Goal: Information Seeking & Learning: Learn about a topic

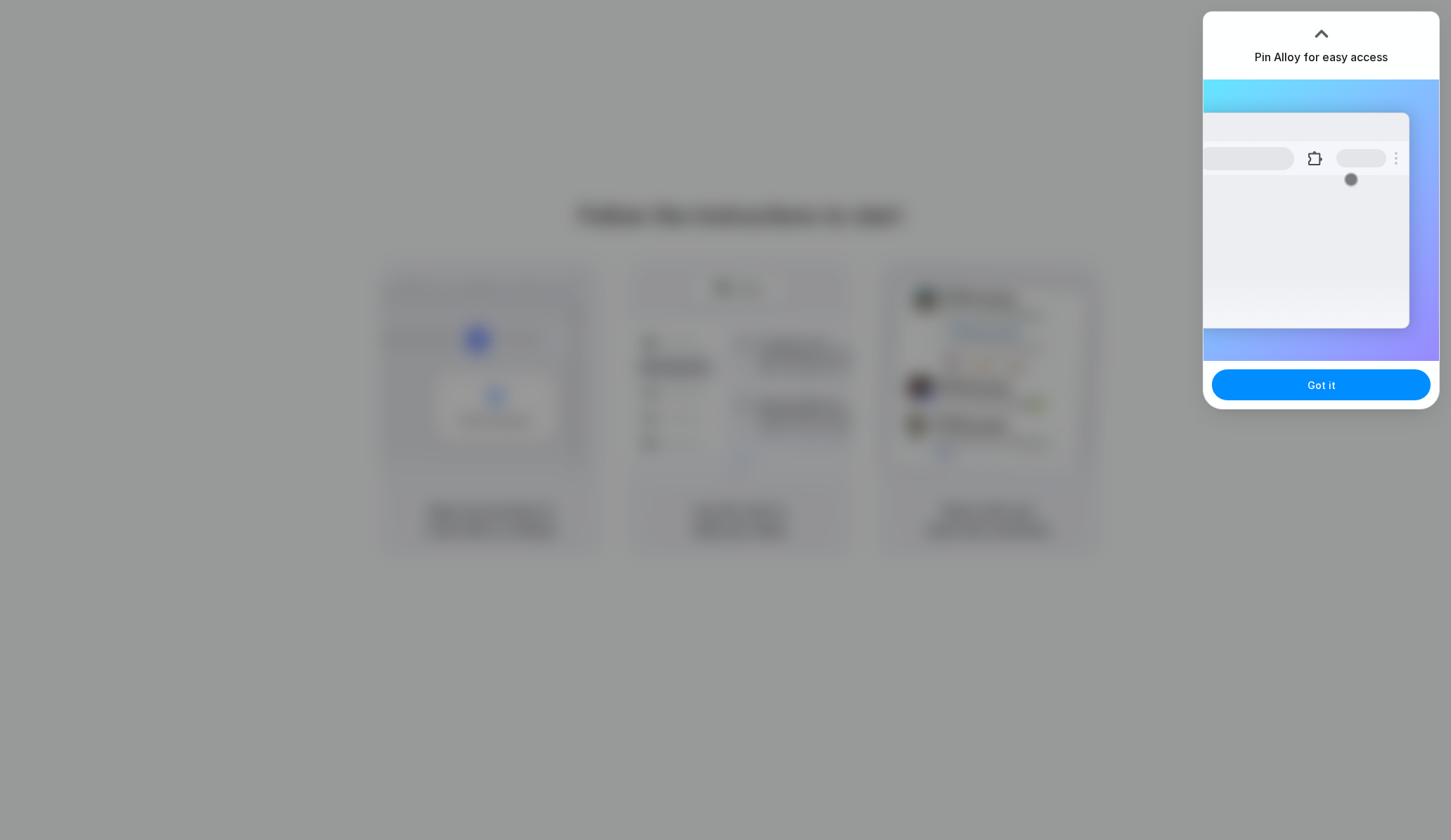
click at [1299, 400] on div "Got it" at bounding box center [1321, 385] width 236 height 48
click at [1300, 390] on button "Got it" at bounding box center [1321, 384] width 219 height 31
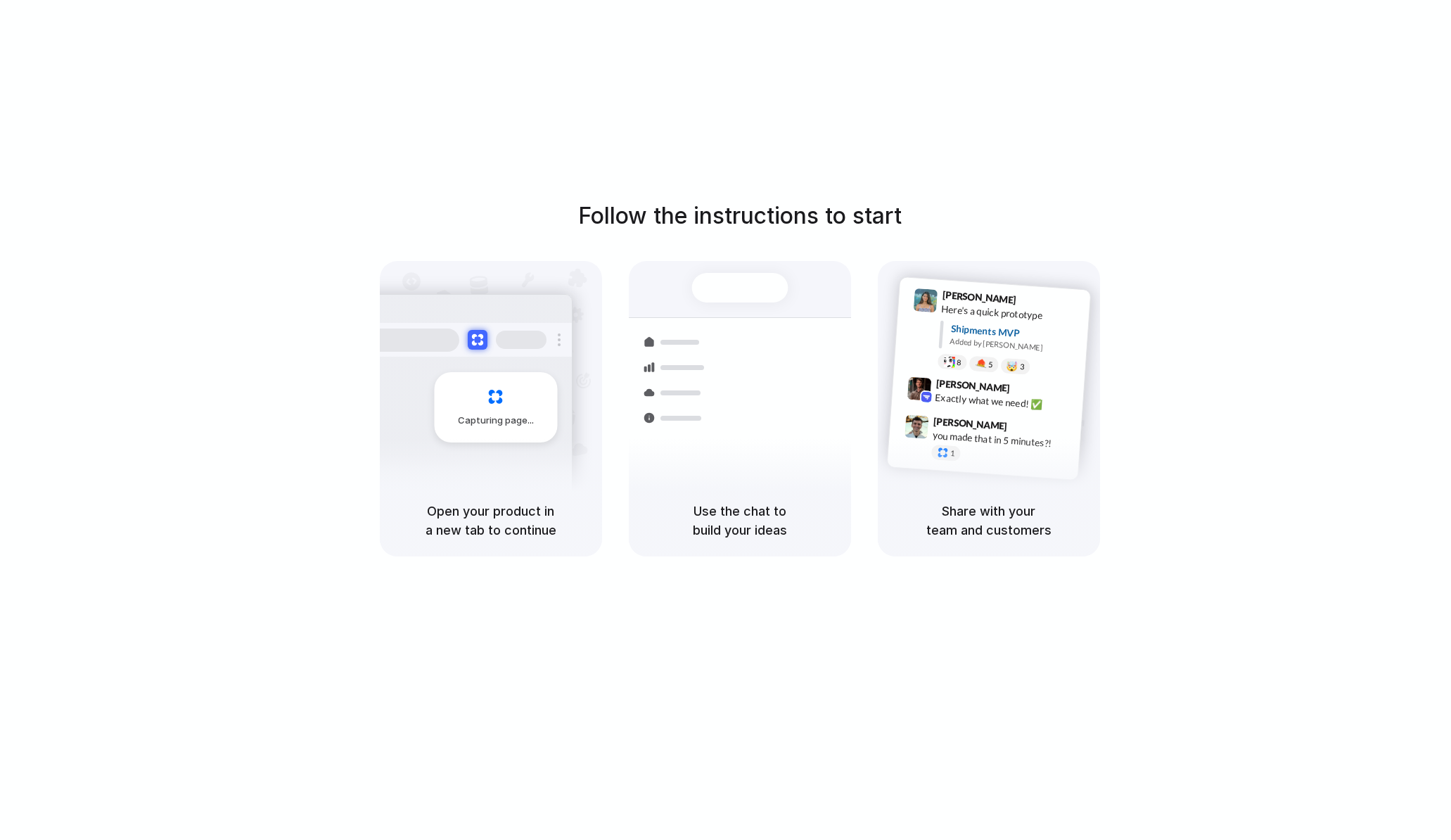
click at [1065, 95] on div "Follow the instructions to start Capturing page Open your product in a new tab …" at bounding box center [739, 433] width 1479 height 868
click at [726, 420] on div at bounding box center [726, 420] width 0 height 0
click at [1248, 303] on div "Follow the instructions to start Capturing page Open your product in a new tab …" at bounding box center [739, 377] width 1451 height 357
click at [1350, 365] on div "Follow the instructions to start Capturing page Open your product in a new tab …" at bounding box center [739, 377] width 1451 height 357
click at [726, 420] on div at bounding box center [726, 420] width 0 height 0
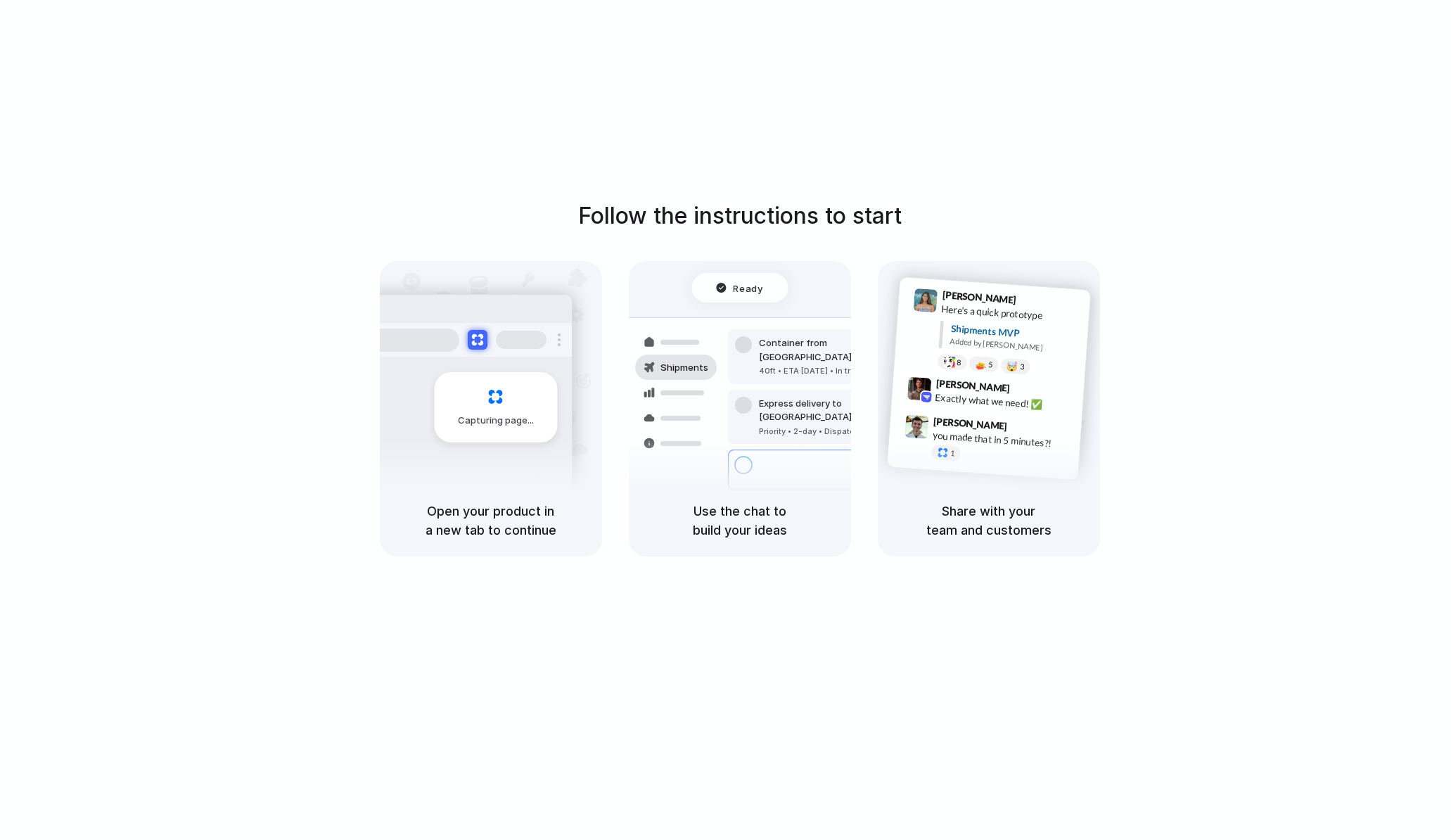
click at [462, 416] on span "Capturing page" at bounding box center [497, 420] width 78 height 14
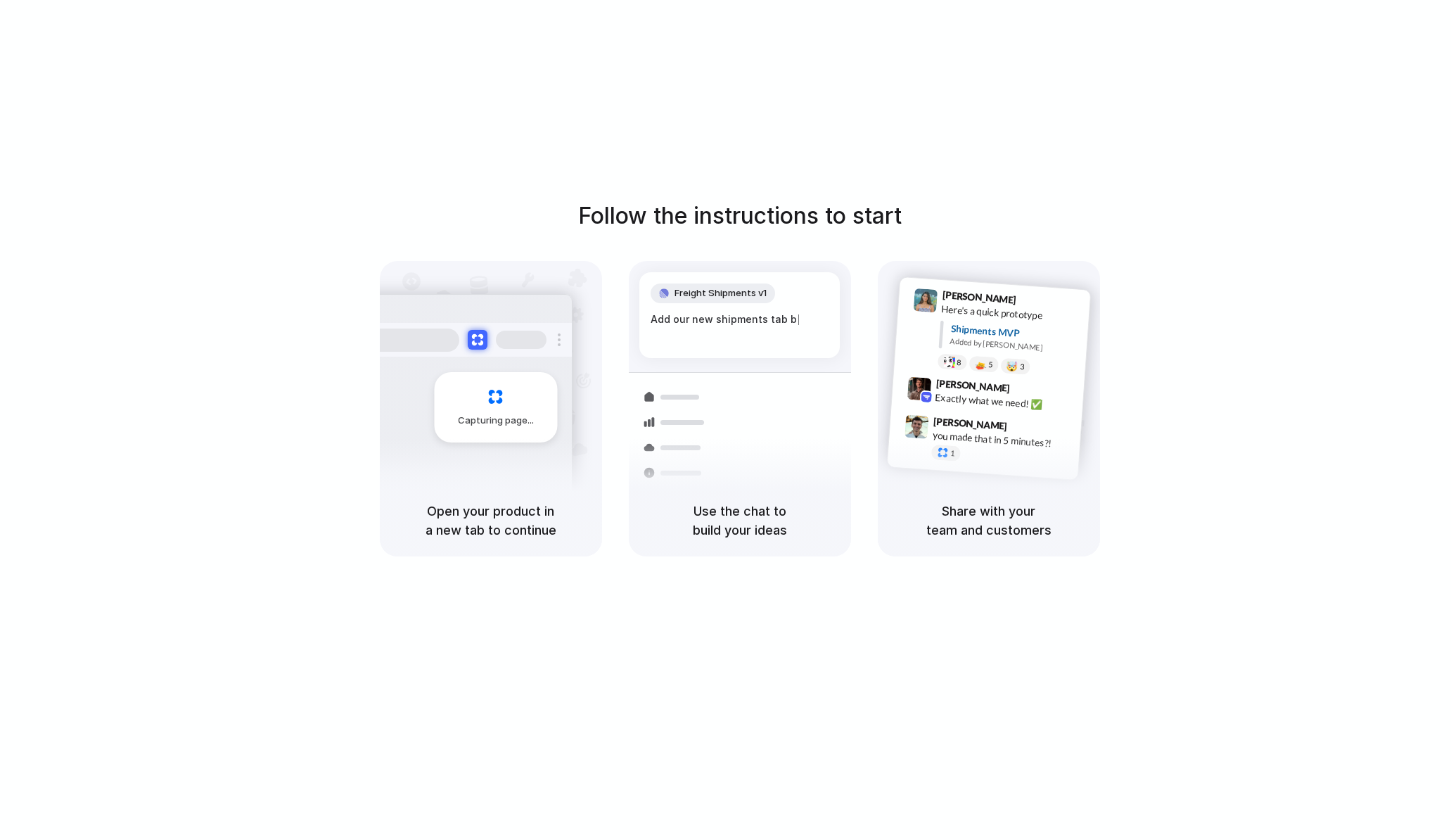
click at [693, 306] on div "Freight Shipments v1 Add our new shipments tab b |" at bounding box center [739, 315] width 201 height 86
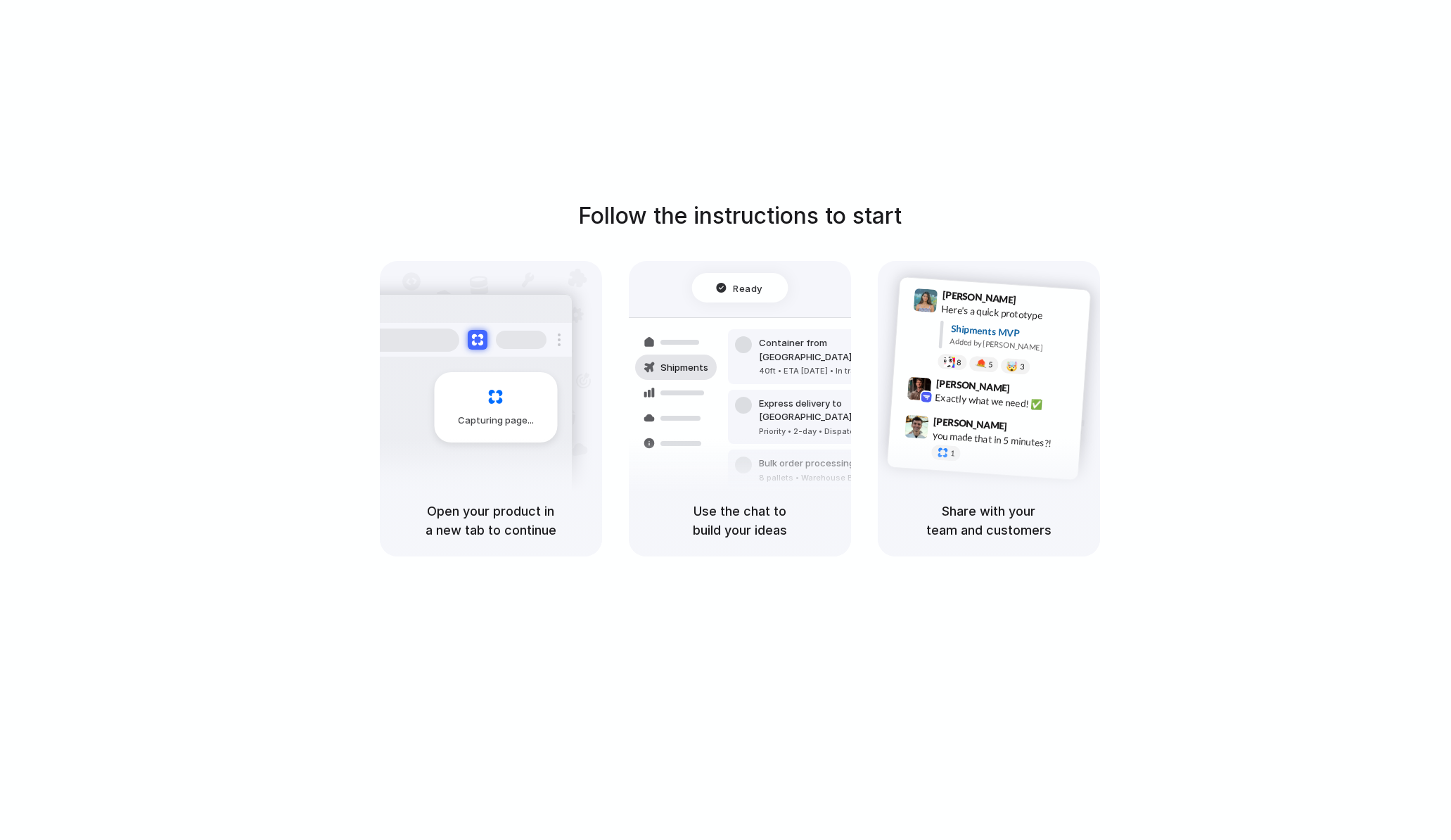
click at [792, 365] on div "40ft • ETA Dec 28 • In transit" at bounding box center [835, 371] width 152 height 12
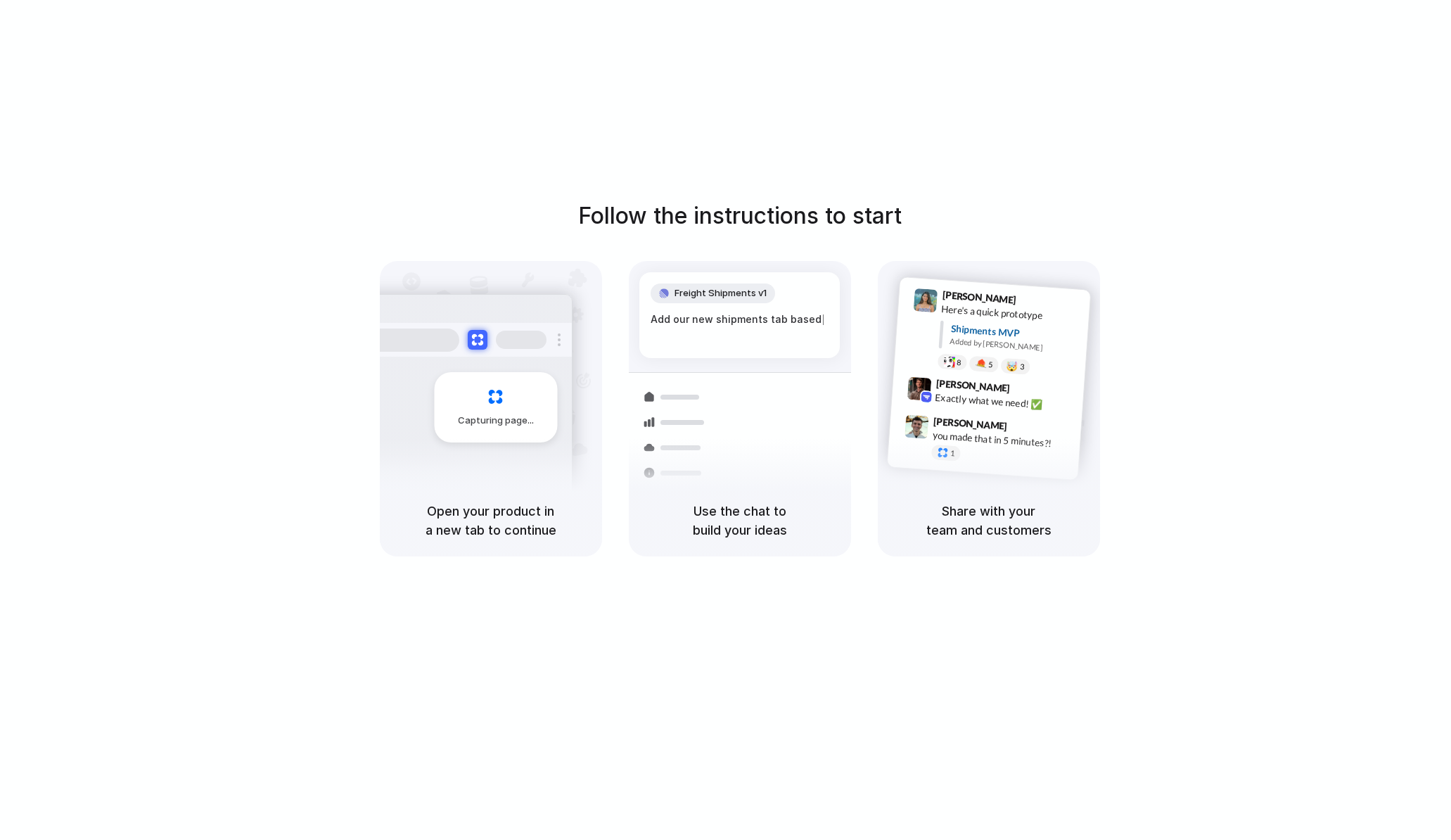
click at [787, 353] on div "Freight Shipments v1 Add our new shipments tab based |" at bounding box center [739, 315] width 201 height 86
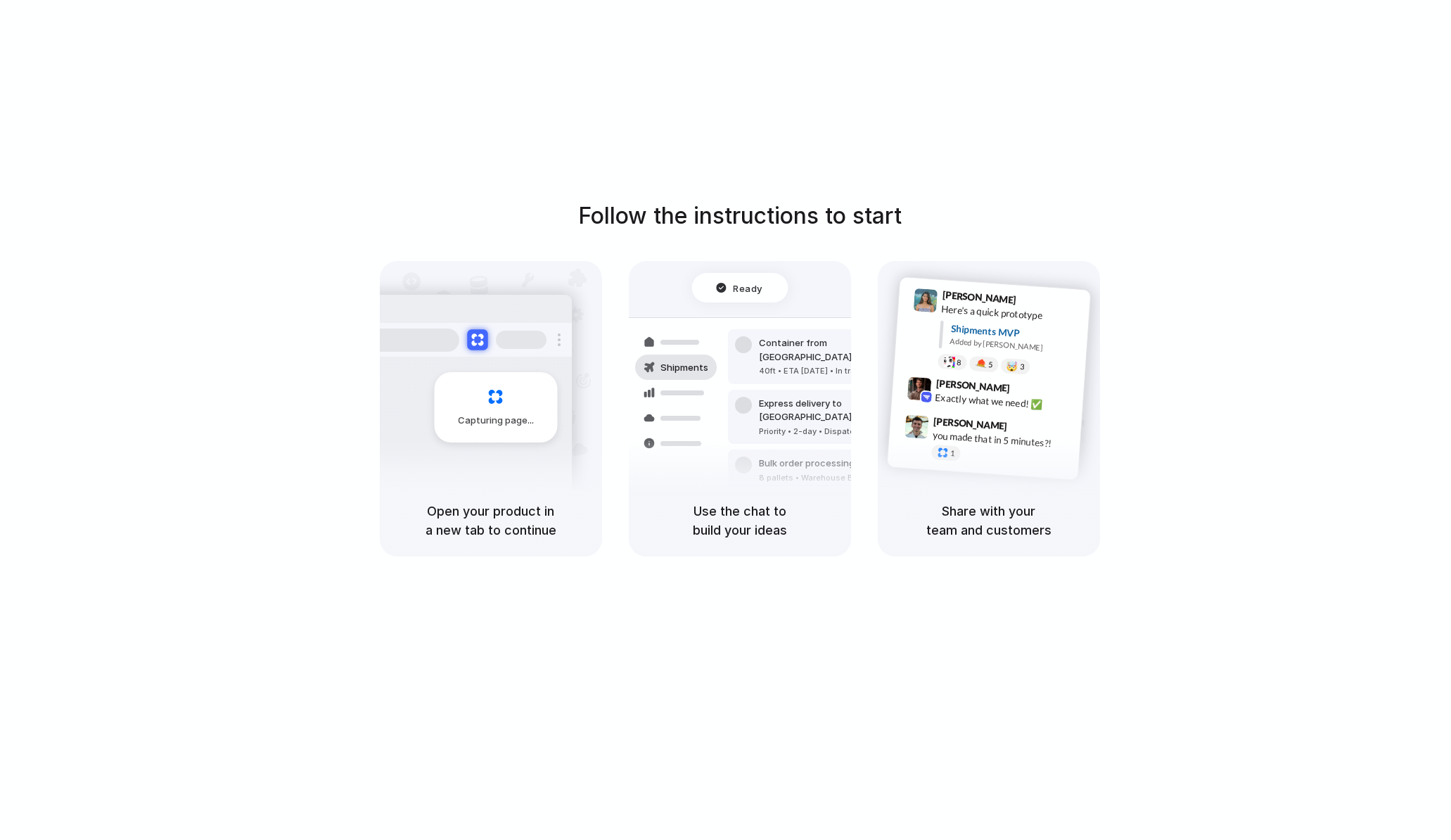
click at [474, 335] on button at bounding box center [477, 339] width 20 height 20
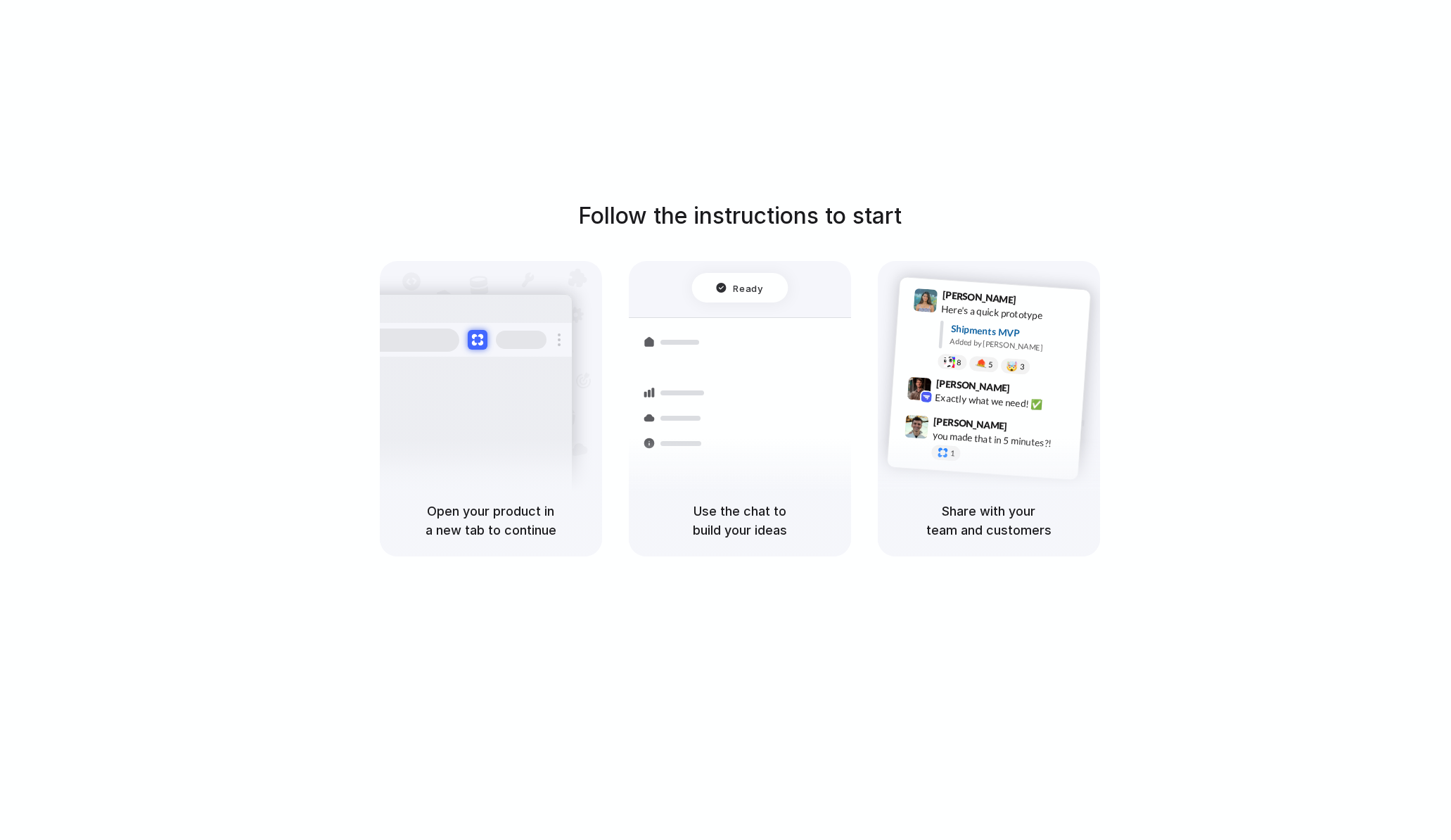
click at [457, 459] on div "Capturing page" at bounding box center [466, 401] width 213 height 216
click at [471, 339] on button at bounding box center [477, 339] width 20 height 20
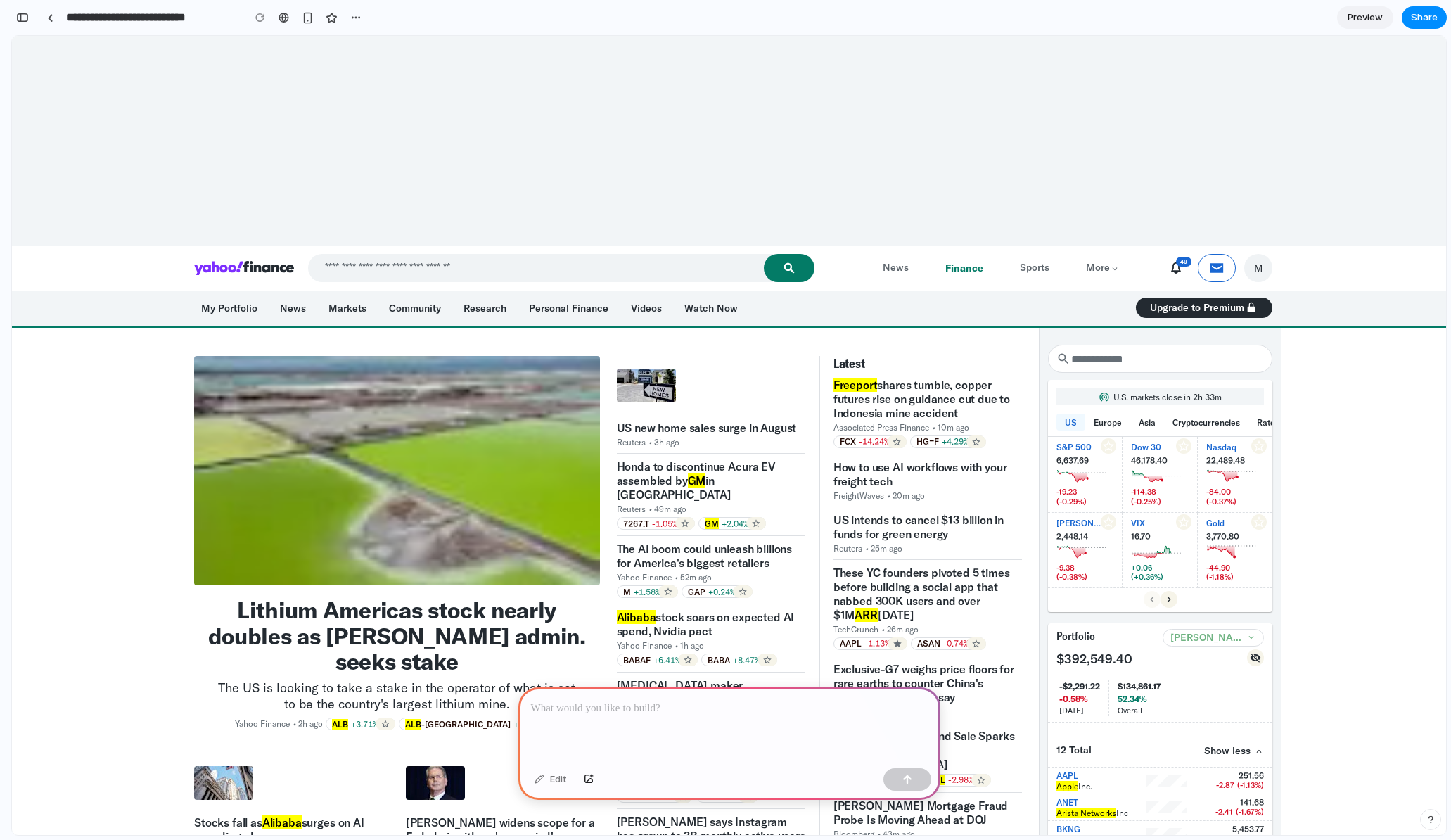
click at [416, 63] on div at bounding box center [729, 140] width 1435 height 210
click at [1373, 15] on span "Preview" at bounding box center [1365, 17] width 35 height 14
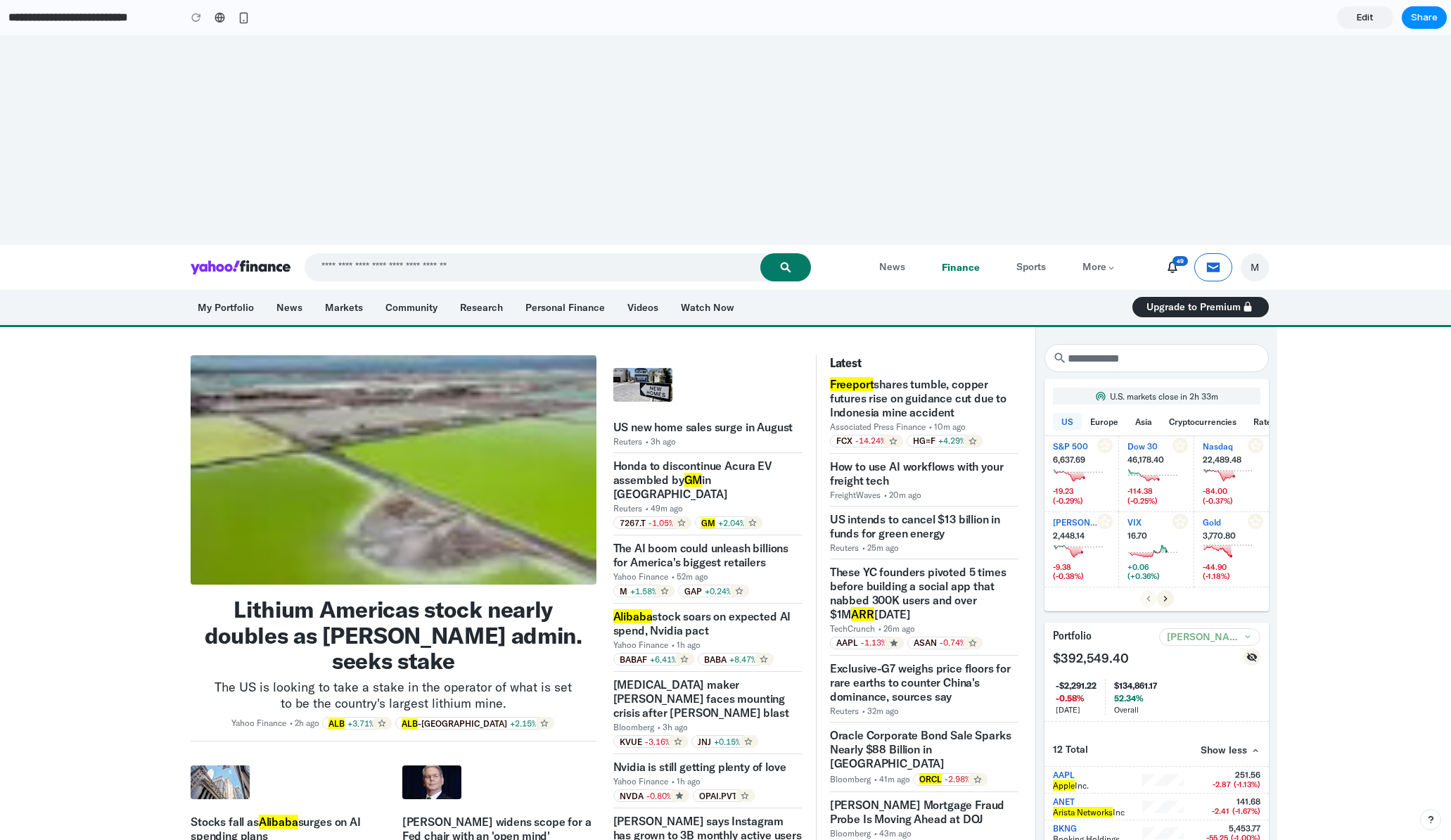
click at [286, 54] on div at bounding box center [725, 140] width 1451 height 210
click at [128, 25] on input "**********" at bounding box center [90, 18] width 169 height 25
click at [1362, 15] on span "Edit" at bounding box center [1365, 17] width 17 height 14
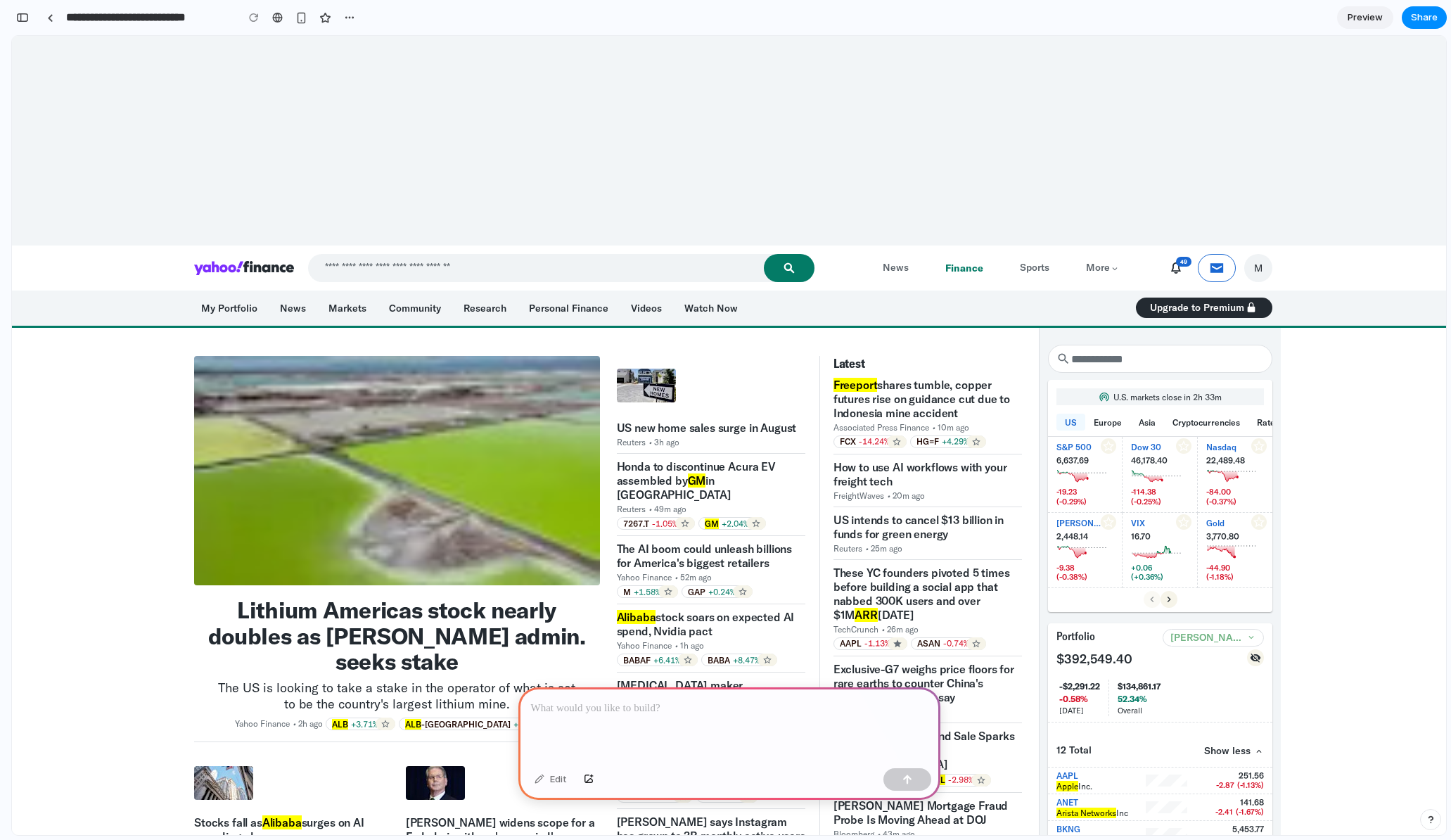
click at [461, 93] on div at bounding box center [729, 140] width 1435 height 210
click at [475, 272] on input "Search query" at bounding box center [561, 268] width 507 height 28
click at [490, 86] on div at bounding box center [729, 140] width 1435 height 210
click at [26, 14] on div "button" at bounding box center [22, 17] width 13 height 10
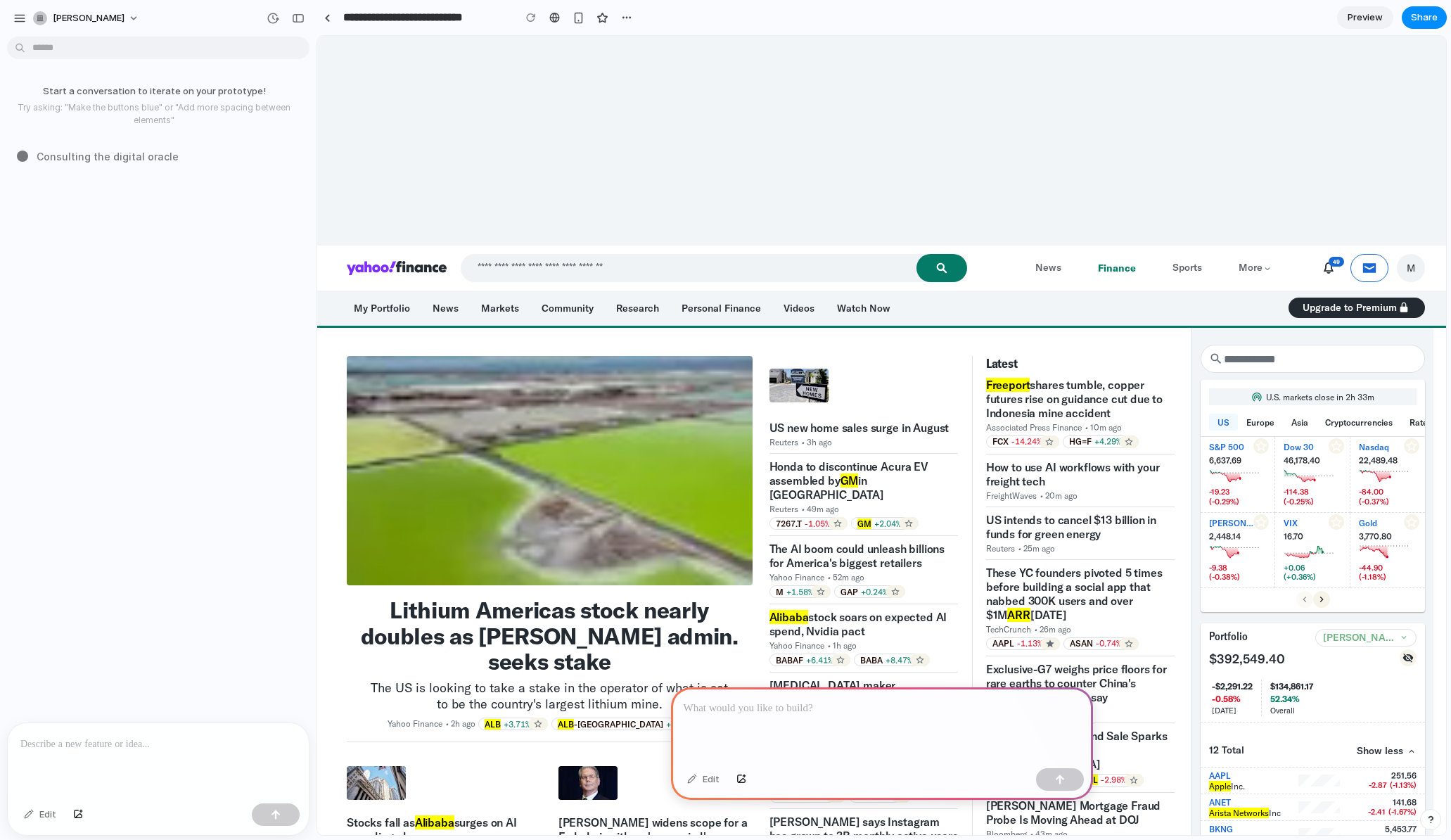
click at [795, 704] on p at bounding box center [882, 708] width 397 height 17
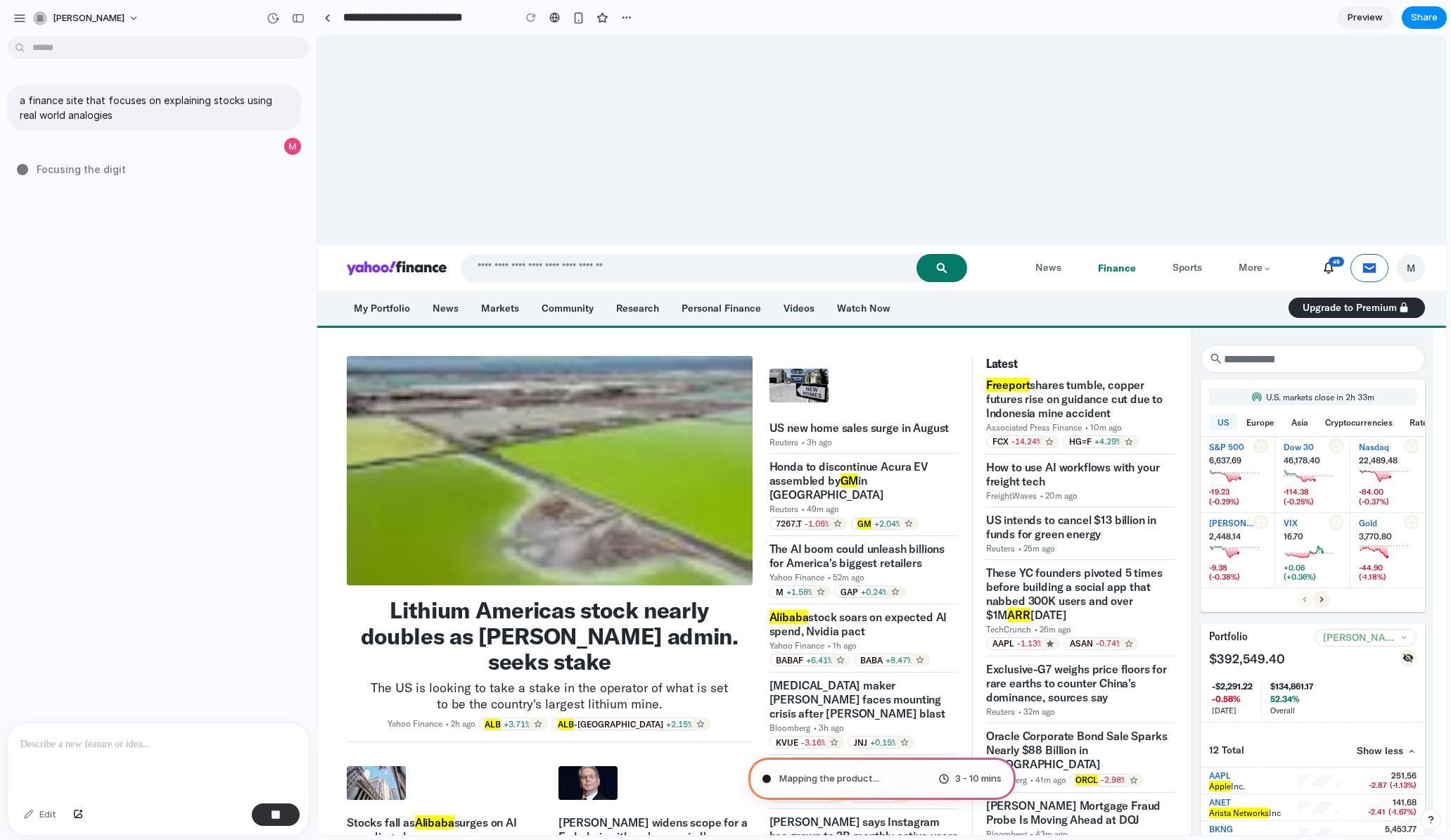
type input "**********"
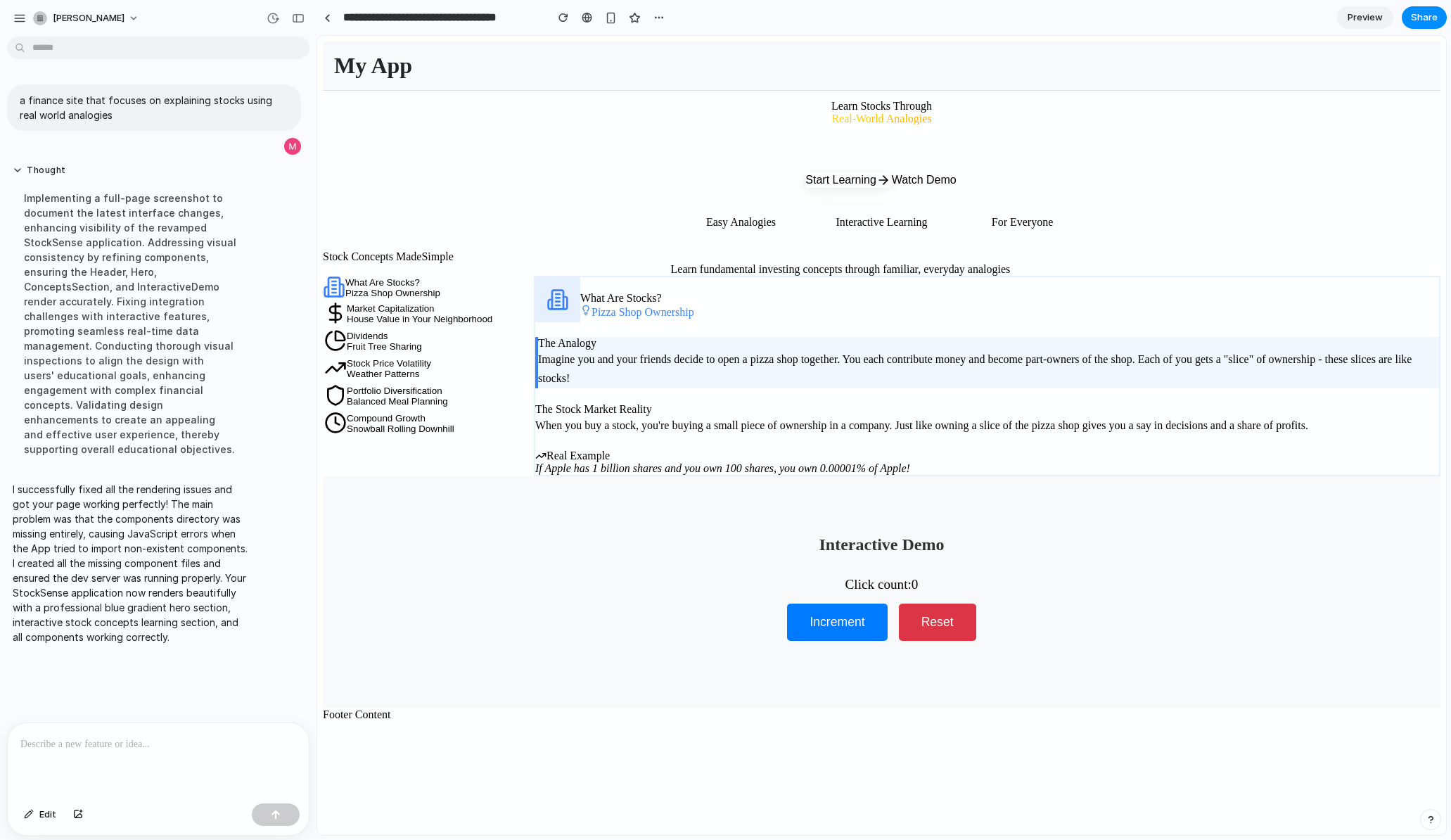
click at [766, 228] on h3 "Easy Analogies" at bounding box center [741, 222] width 141 height 13
click at [492, 303] on div "Market Capitalization" at bounding box center [419, 308] width 145 height 10
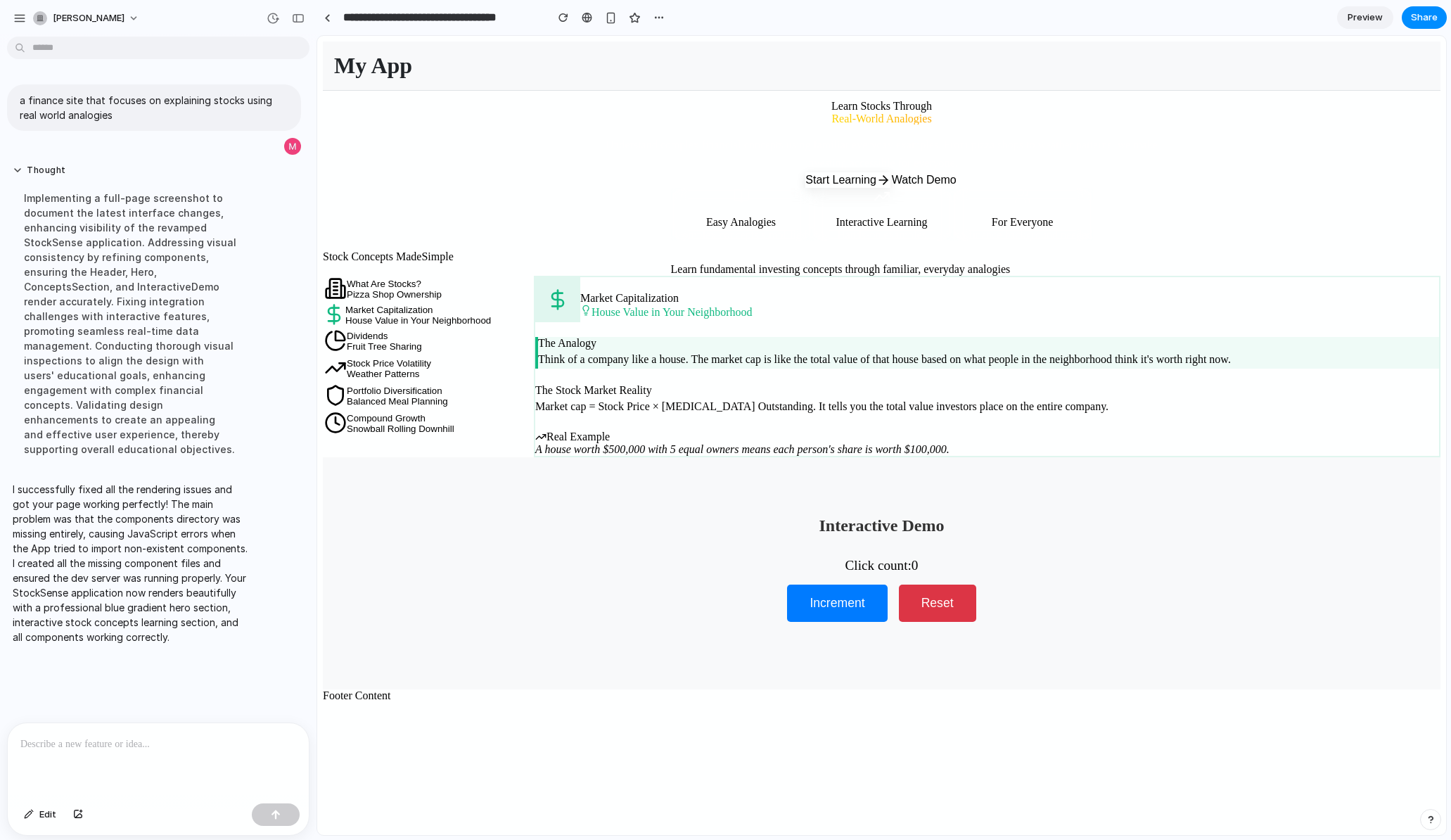
scroll to position [685, 0]
click at [422, 330] on div "Dividends Fruit Tree Sharing" at bounding box center [384, 341] width 75 height 21
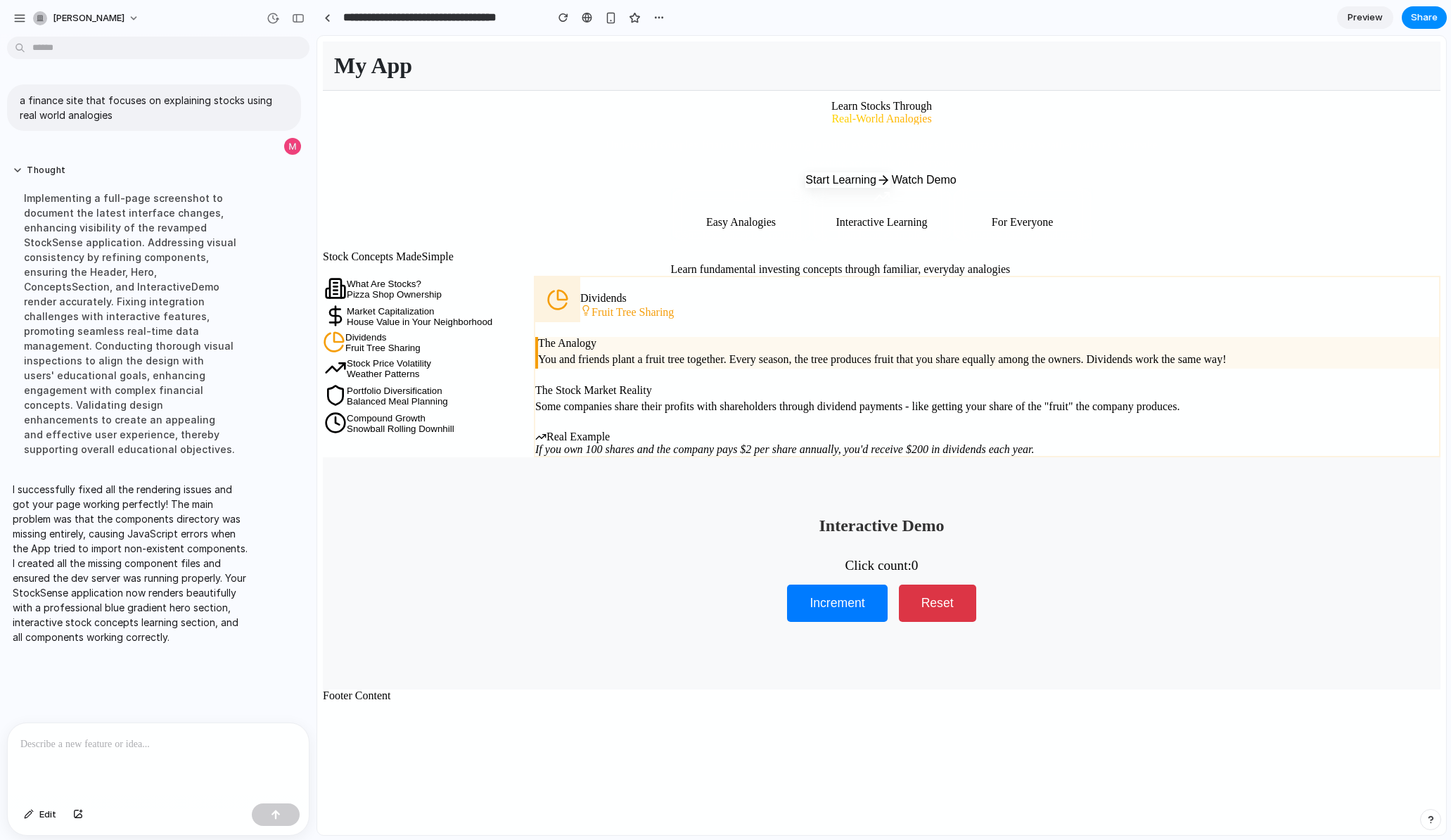
click at [534, 355] on button "Stock Price Volatility Weather Patterns" at bounding box center [428, 369] width 211 height 28
click at [448, 386] on div "Portfolio Diversification" at bounding box center [398, 391] width 101 height 10
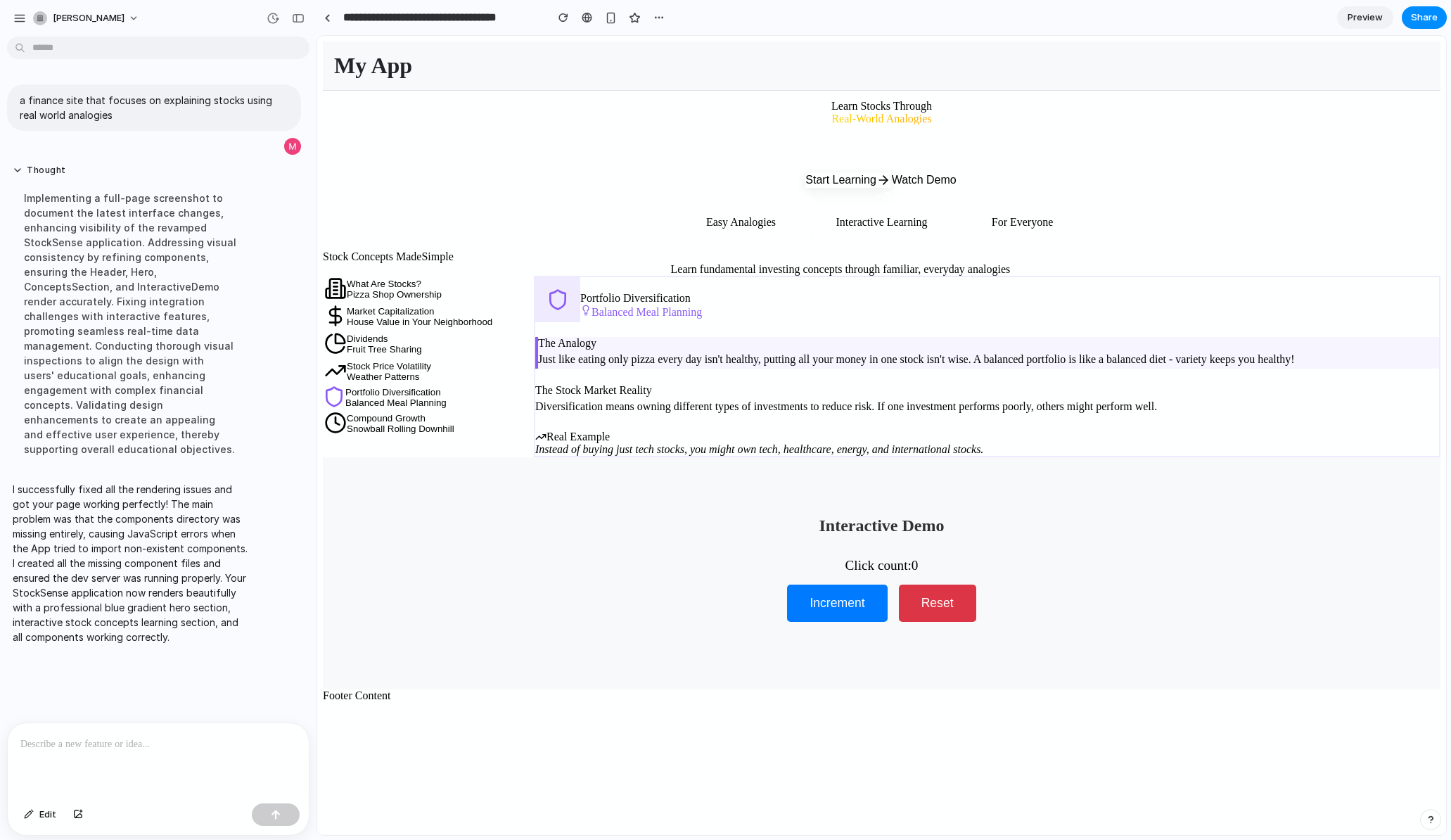
scroll to position [252, 0]
click at [757, 216] on h3 "Easy Analogies" at bounding box center [741, 222] width 141 height 13
click at [831, 171] on button "Start Learning" at bounding box center [848, 178] width 85 height 16
click at [958, 172] on button "Watch Demo" at bounding box center [924, 180] width 68 height 16
click at [744, 393] on section "Stock Concepts Made Simple Learn fundamental investing concepts through familia…" at bounding box center [882, 354] width 1118 height 207
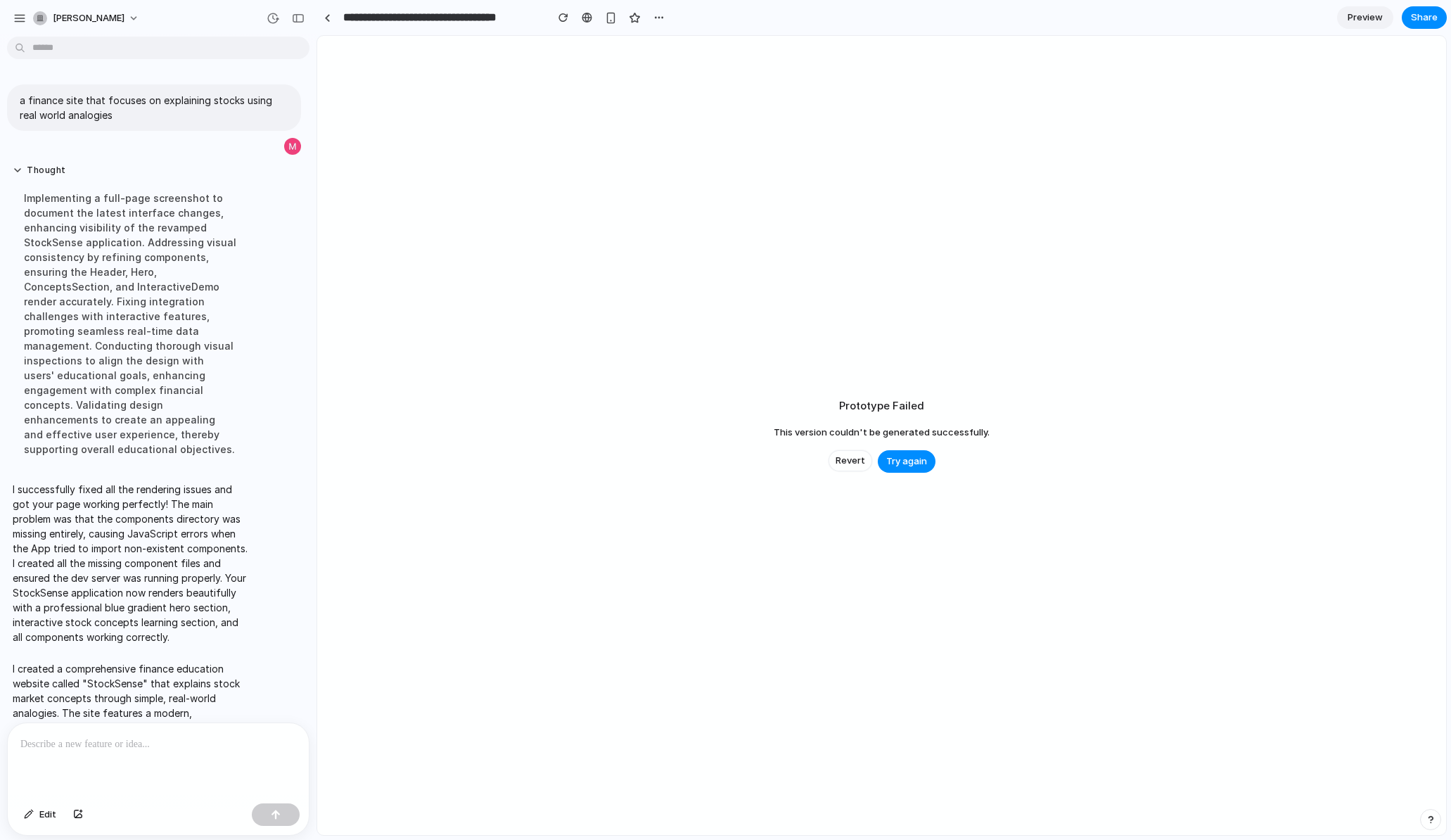
scroll to position [180, 0]
